Goal: Check status: Check status

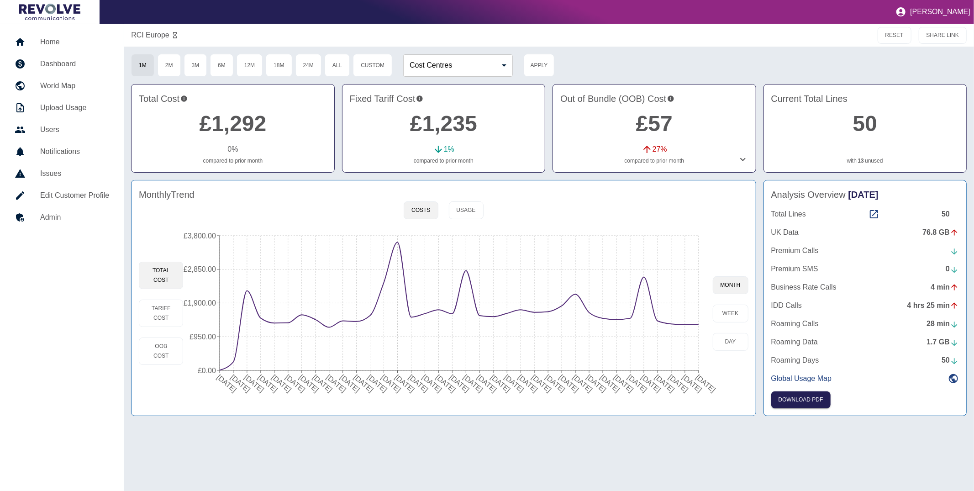
click at [37, 35] on link "Home" at bounding box center [61, 42] width 109 height 22
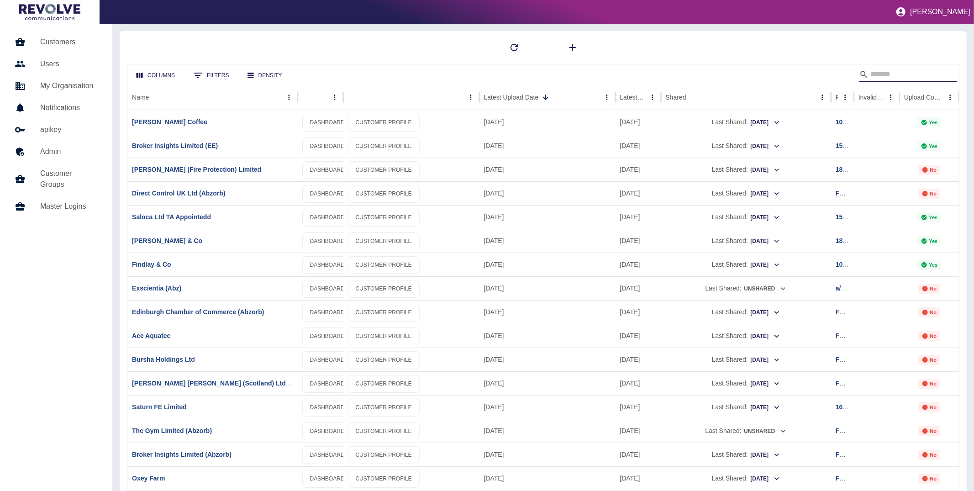
click at [903, 77] on input "Search" at bounding box center [906, 74] width 73 height 15
type input "***"
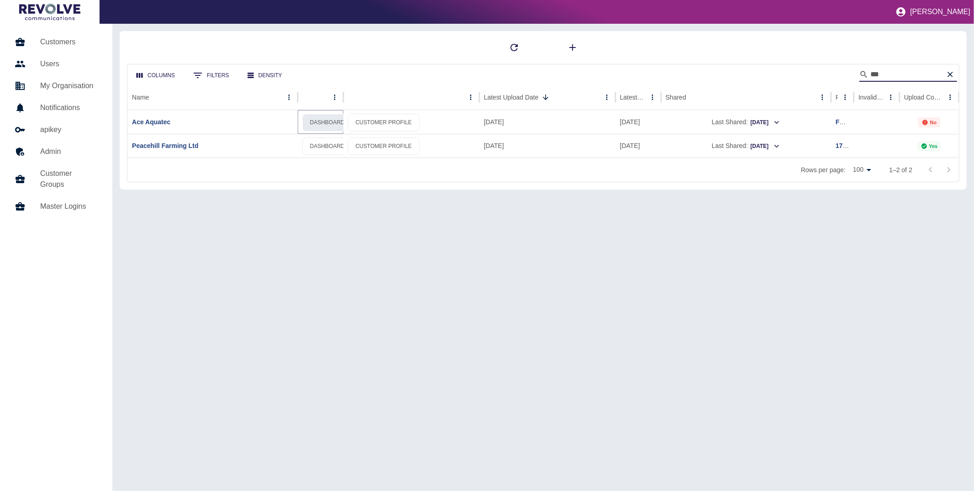
click at [315, 121] on link "DASHBOARD" at bounding box center [327, 123] width 50 height 18
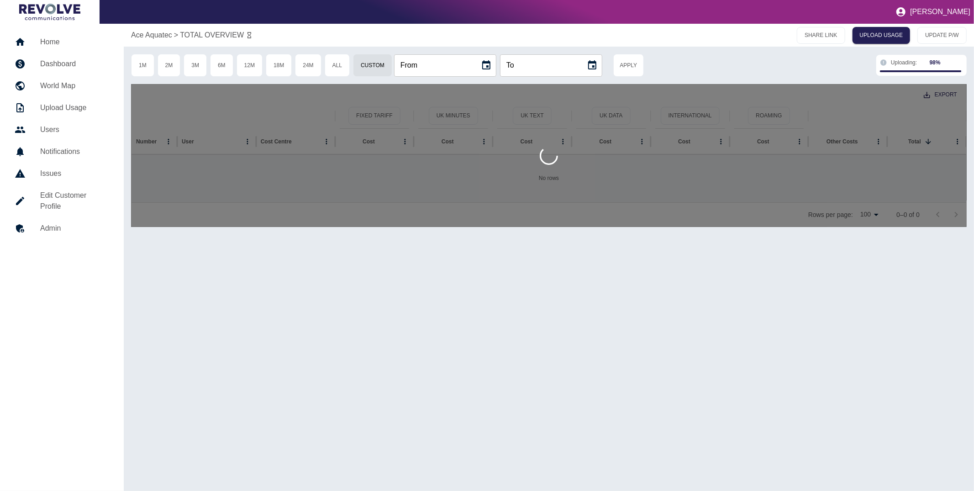
type input "**********"
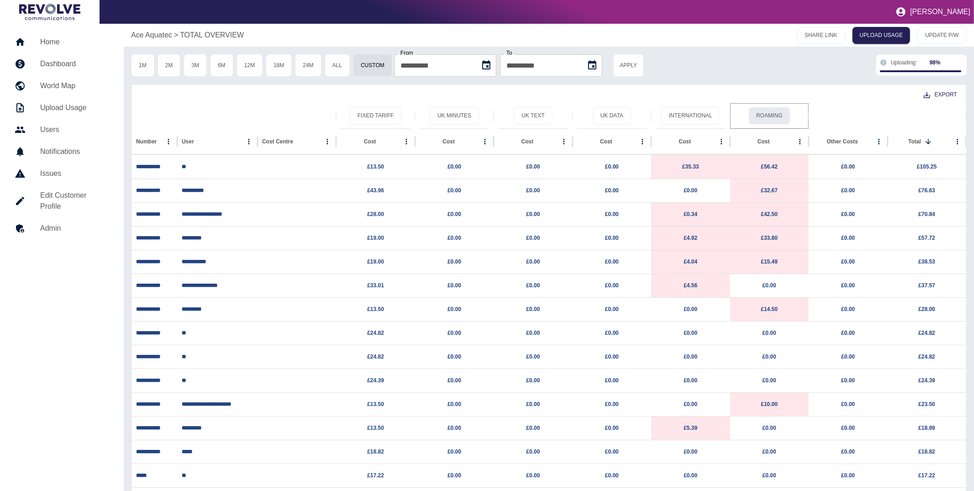
click at [784, 113] on button "Roaming" at bounding box center [769, 116] width 42 height 18
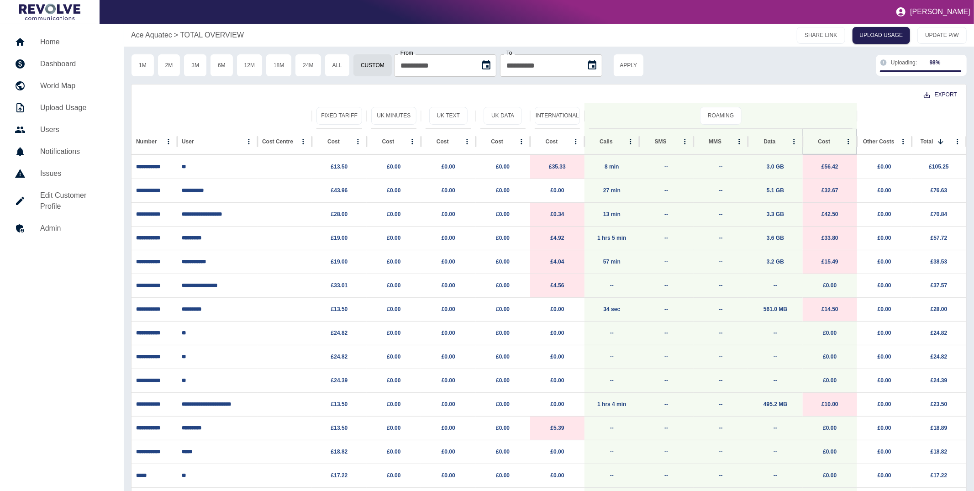
click at [831, 141] on button "Sort" at bounding box center [837, 141] width 13 height 13
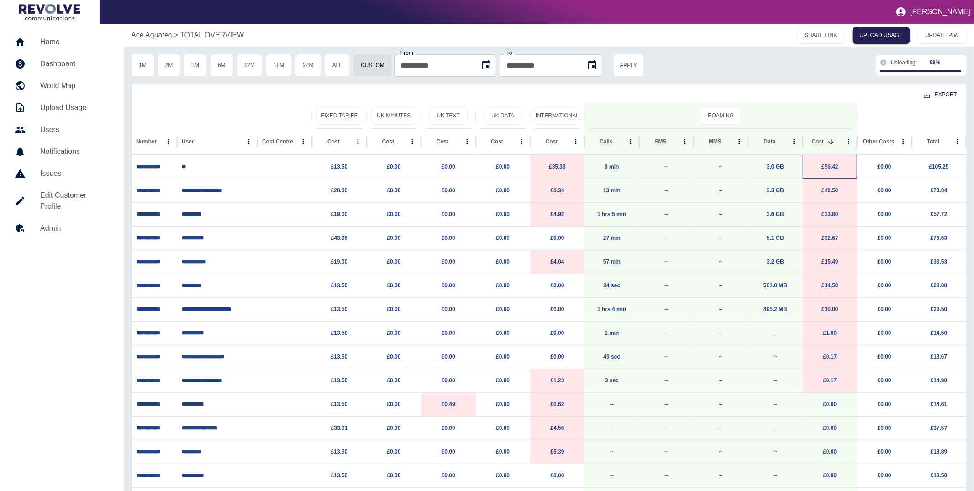
click at [831, 162] on p "£56.42" at bounding box center [829, 166] width 45 height 23
click at [830, 166] on link "£56.42" at bounding box center [829, 166] width 17 height 6
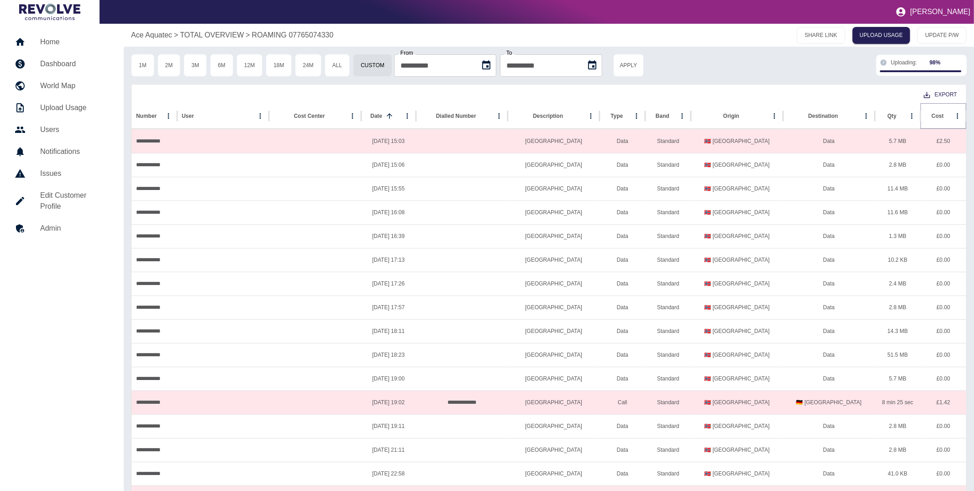
click at [947, 115] on icon "Sort" at bounding box center [951, 116] width 8 height 8
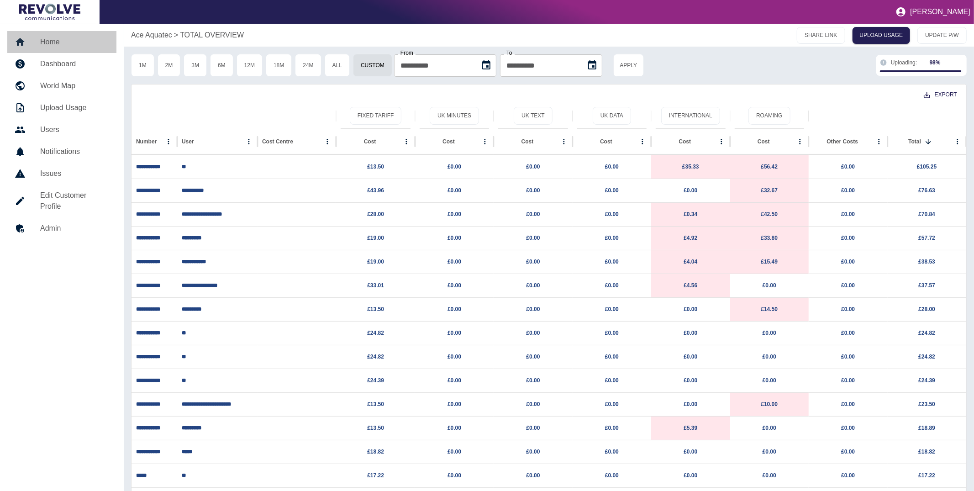
click at [63, 38] on h5 "Home" at bounding box center [74, 42] width 69 height 11
